Goal: Information Seeking & Learning: Check status

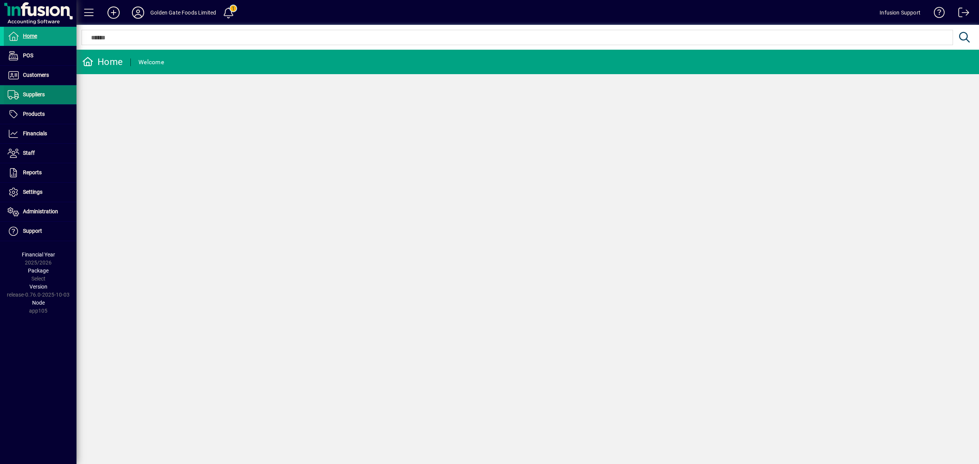
click at [40, 89] on span at bounding box center [40, 95] width 73 height 18
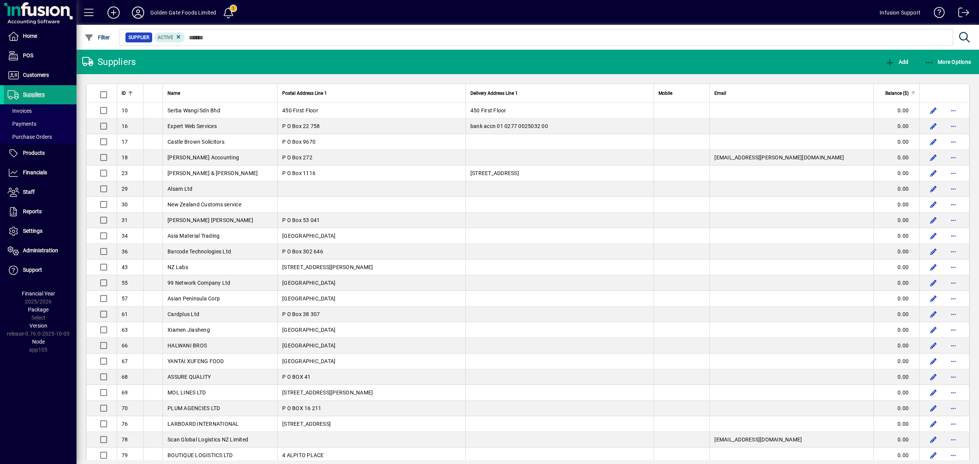
click at [885, 90] on span "Balance ($)" at bounding box center [896, 93] width 23 height 8
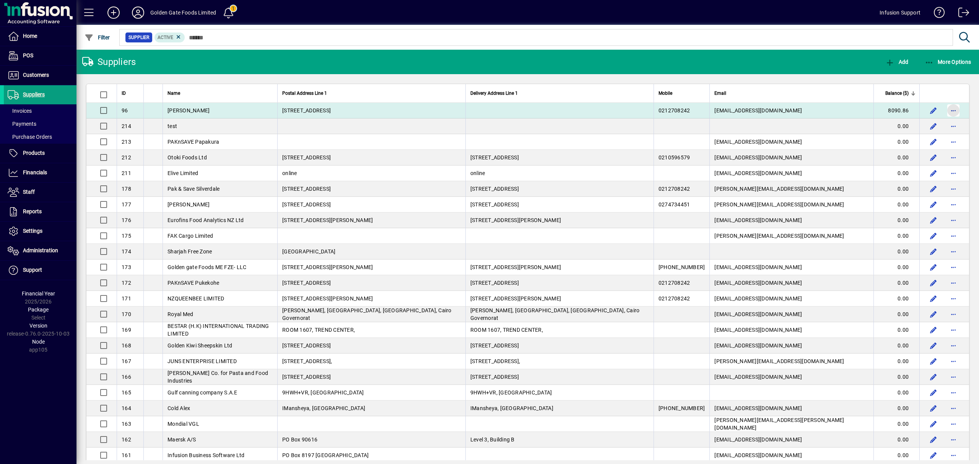
click at [951, 110] on span "button" at bounding box center [953, 110] width 18 height 18
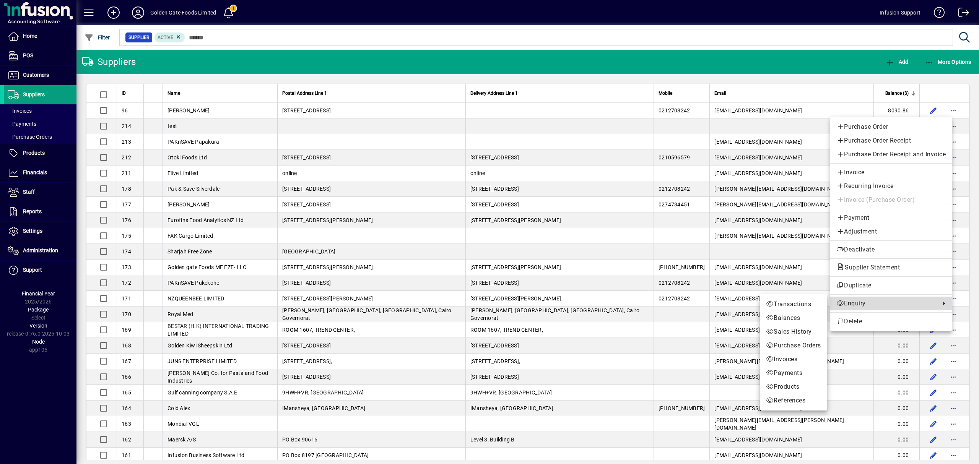
click at [855, 308] on span "Enquiry" at bounding box center [886, 303] width 100 height 9
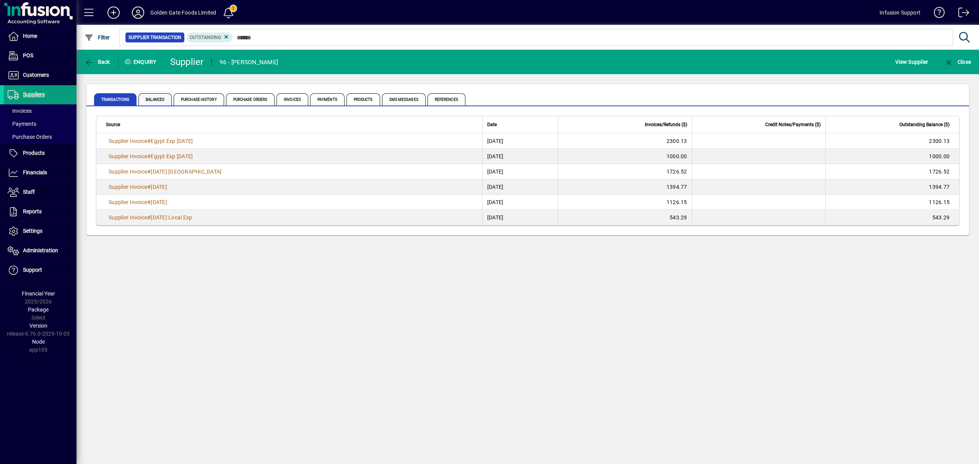
click at [156, 96] on span "Balances" at bounding box center [154, 99] width 33 height 12
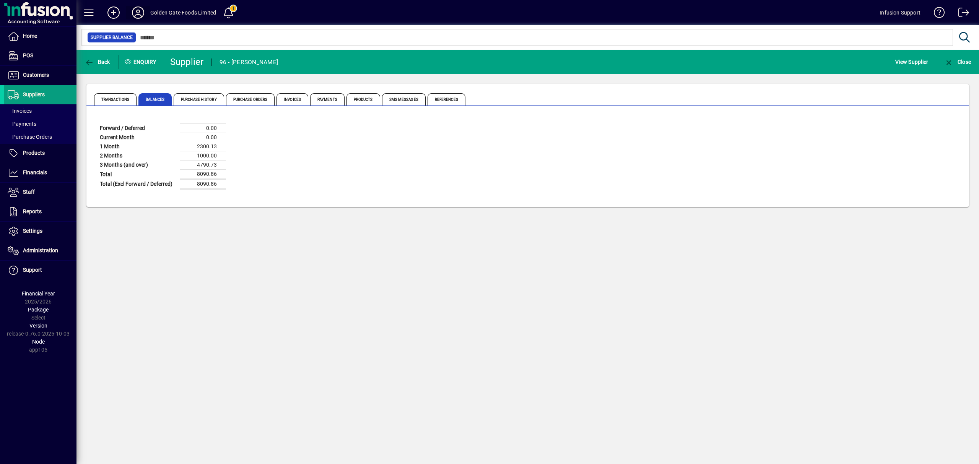
click at [141, 8] on button at bounding box center [138, 13] width 24 height 14
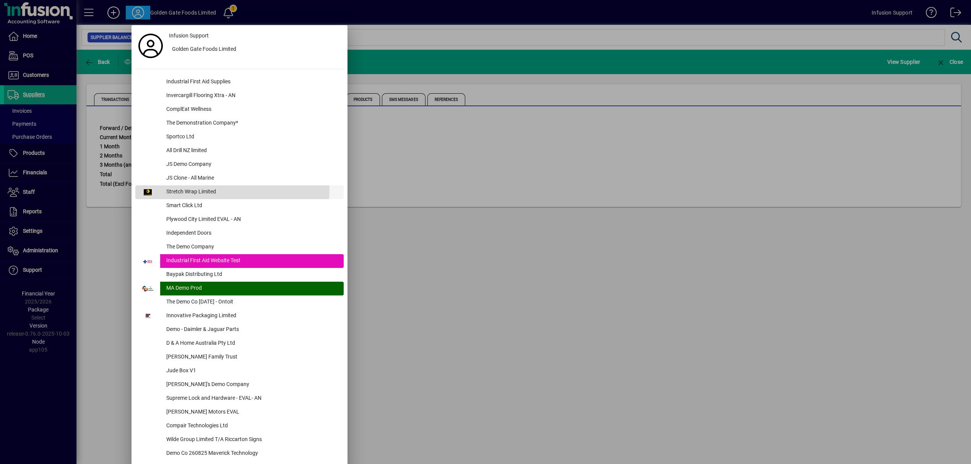
click at [216, 190] on div "Stretch Wrap Limited" at bounding box center [252, 192] width 184 height 14
